Goal: Book appointment/travel/reservation

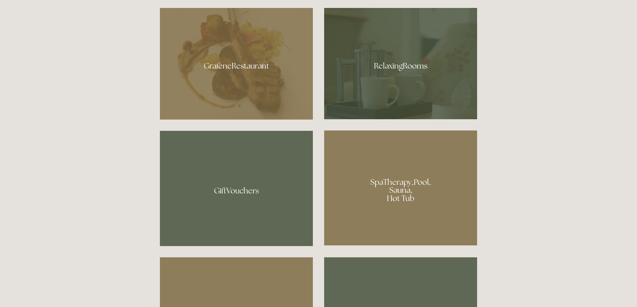
scroll to position [454, 0]
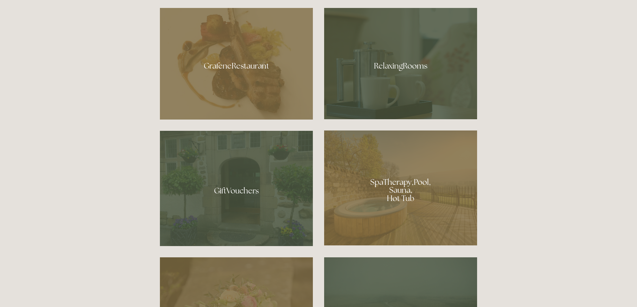
click at [418, 150] on div at bounding box center [400, 188] width 153 height 115
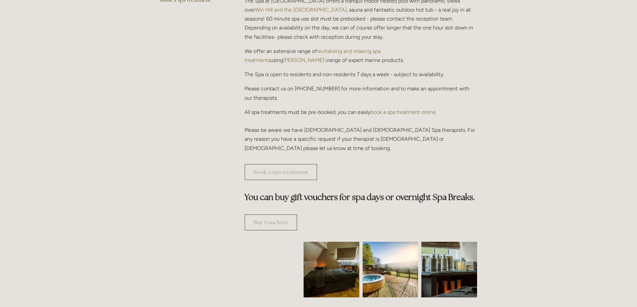
scroll to position [236, 0]
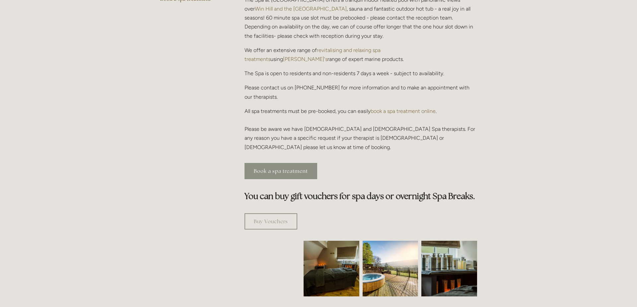
click at [297, 163] on link "Book a spa treatment" at bounding box center [280, 171] width 73 height 16
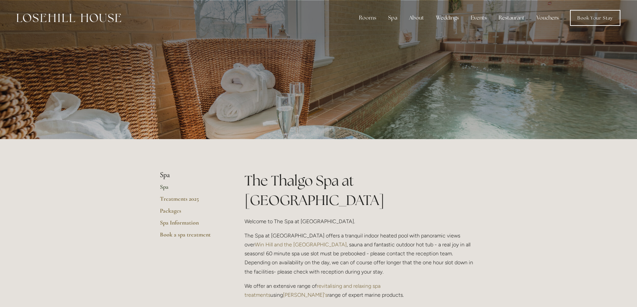
scroll to position [0, 0]
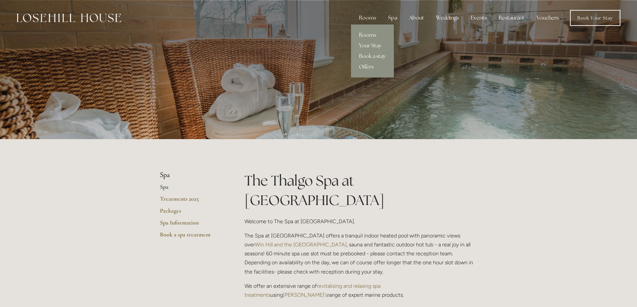
click at [370, 33] on link "Rooms" at bounding box center [372, 35] width 43 height 11
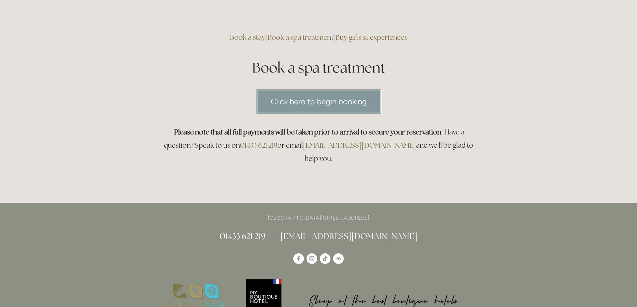
scroll to position [34, 0]
click at [306, 102] on link "Click here to begin booking" at bounding box center [319, 102] width 126 height 26
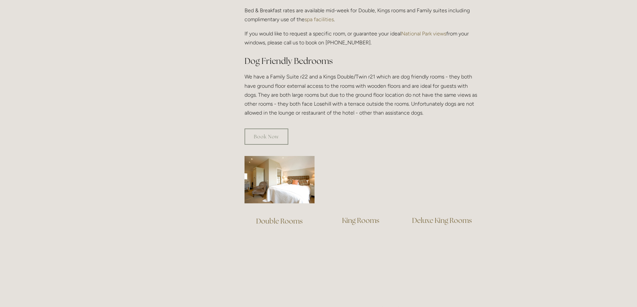
scroll to position [332, 0]
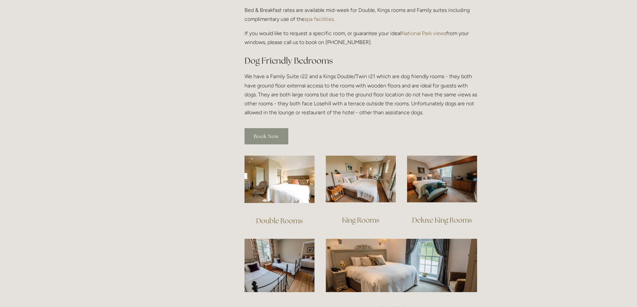
click at [256, 128] on link "Book Now" at bounding box center [266, 136] width 44 height 16
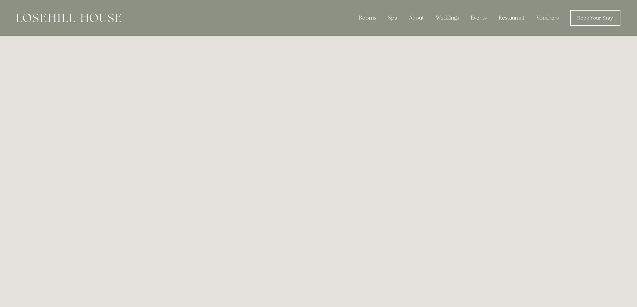
scroll to position [0, 0]
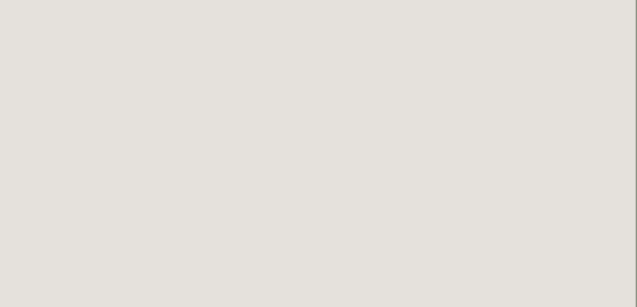
scroll to position [235, 2]
